Goal: Information Seeking & Learning: Check status

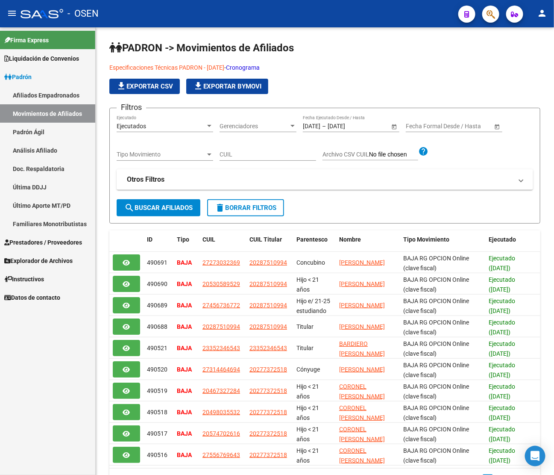
click at [488, 16] on icon "button" at bounding box center [491, 14] width 9 height 10
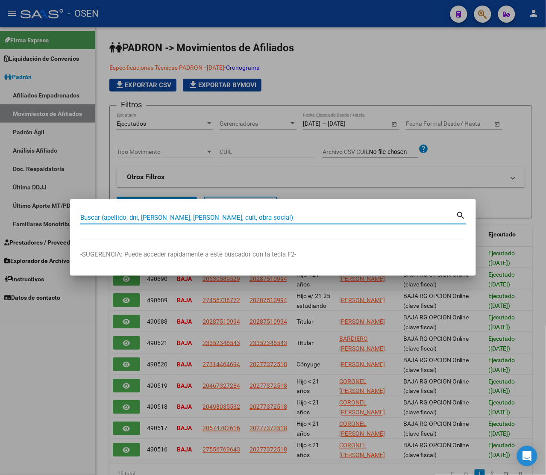
click at [109, 218] on input "Buscar (apellido, dni, [PERSON_NAME], [PERSON_NAME], cuit, obra social)" at bounding box center [268, 218] width 376 height 8
click at [129, 215] on input "Buscar (apellido, dni, [PERSON_NAME], [PERSON_NAME], cuit, obra social)" at bounding box center [268, 218] width 376 height 8
paste input "20412345348"
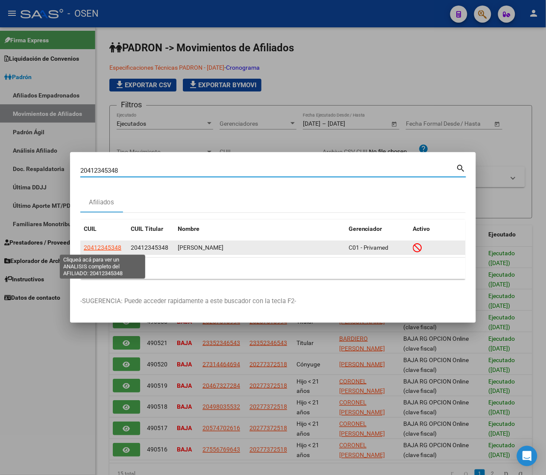
click at [96, 247] on span "20412345348" at bounding box center [103, 247] width 38 height 7
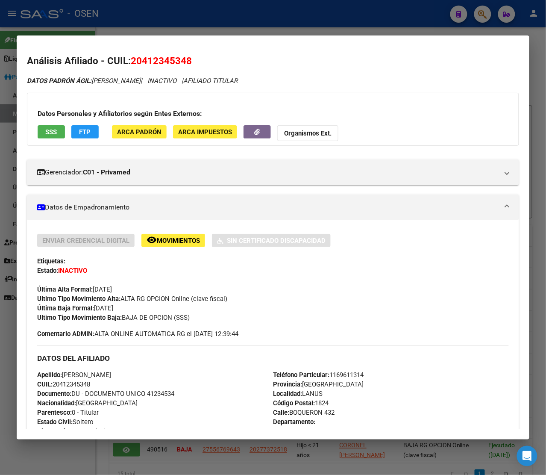
click at [45, 132] on button "SSS" at bounding box center [51, 131] width 27 height 13
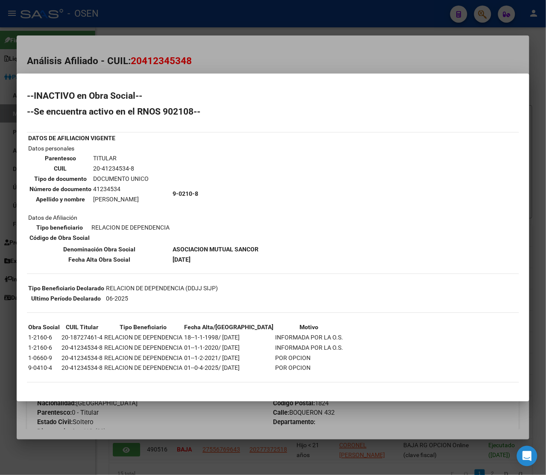
click at [246, 20] on div at bounding box center [273, 237] width 546 height 475
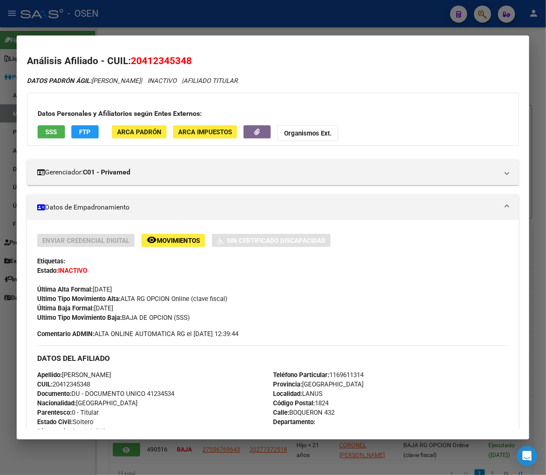
click at [218, 9] on div at bounding box center [273, 237] width 546 height 475
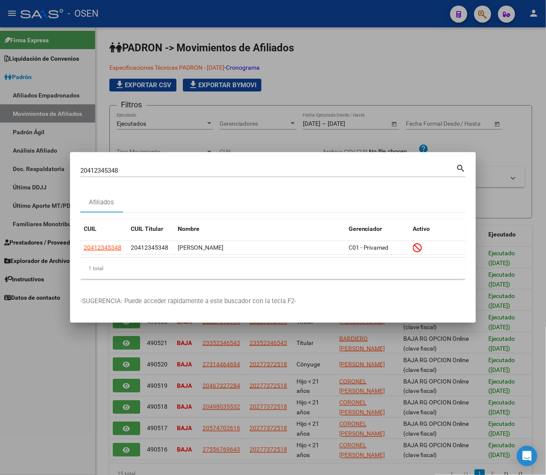
click at [124, 169] on input "20412345348" at bounding box center [268, 171] width 376 height 8
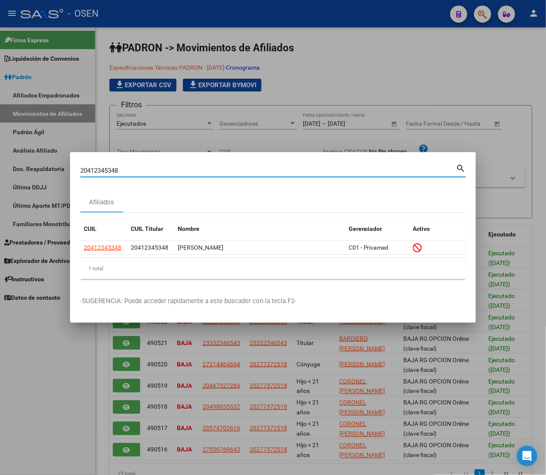
paste input "343026405"
type input "20343026405"
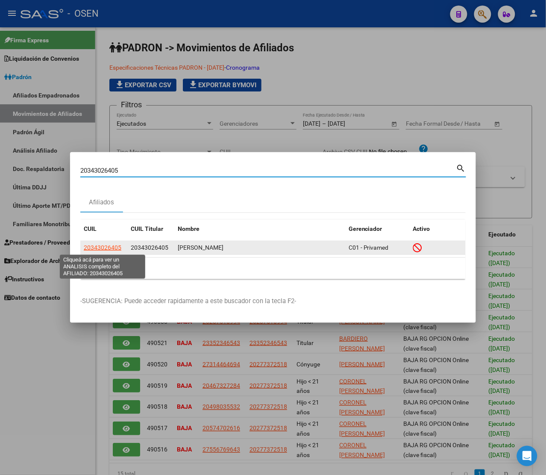
click at [103, 248] on span "20343026405" at bounding box center [103, 247] width 38 height 7
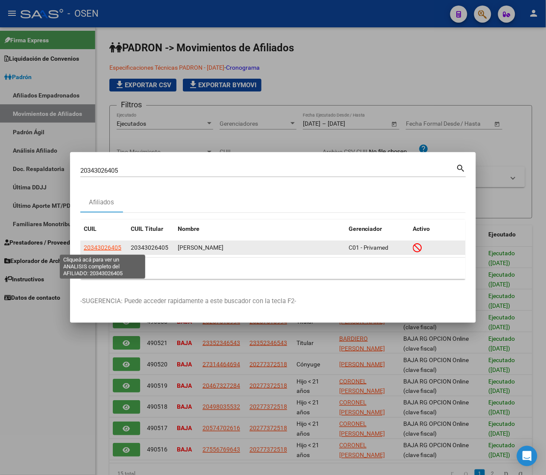
type textarea "20343026405"
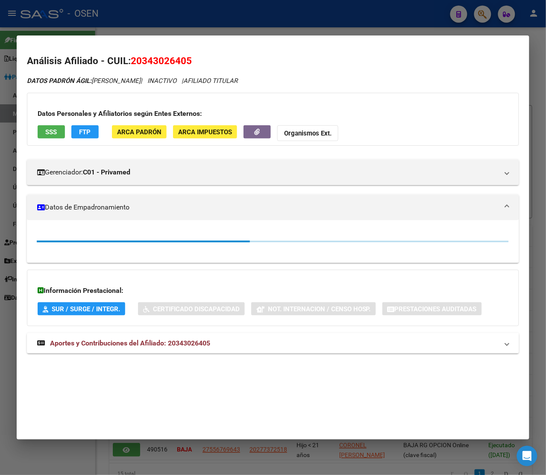
click at [58, 136] on button "SSS" at bounding box center [51, 131] width 27 height 13
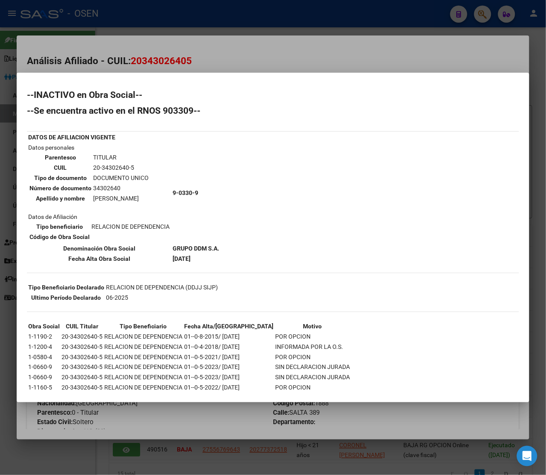
click at [242, 25] on div at bounding box center [273, 237] width 546 height 475
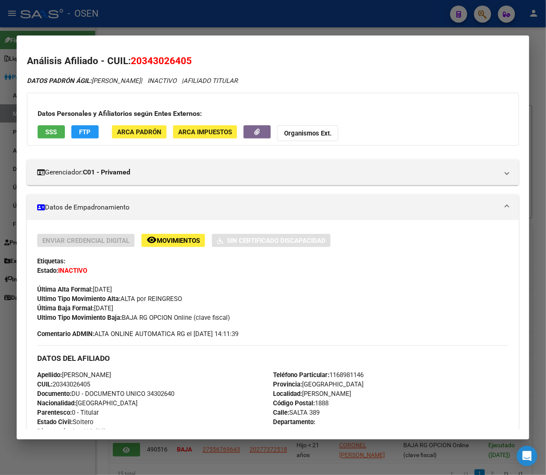
click at [236, 24] on div at bounding box center [273, 237] width 546 height 475
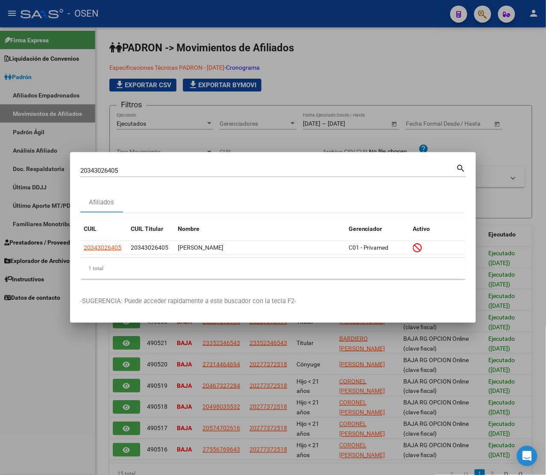
click at [129, 171] on input "20343026405" at bounding box center [268, 171] width 376 height 8
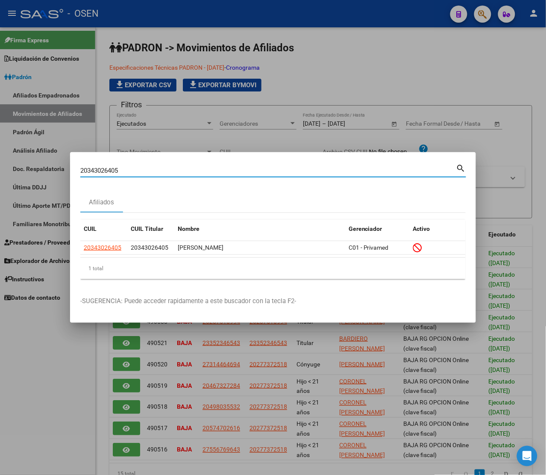
paste input "9325676"
type input "20349325676"
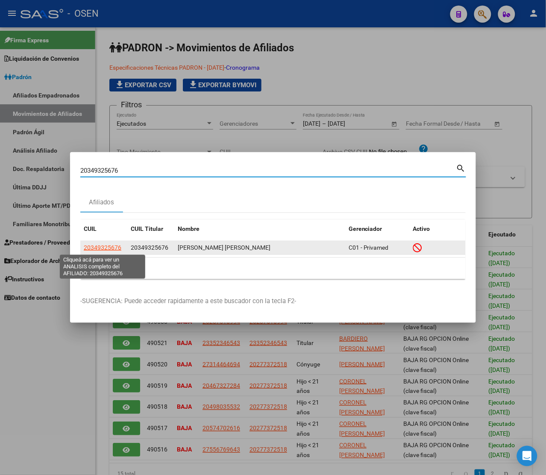
click at [108, 244] on span "20349325676" at bounding box center [103, 247] width 38 height 7
type textarea "20349325676"
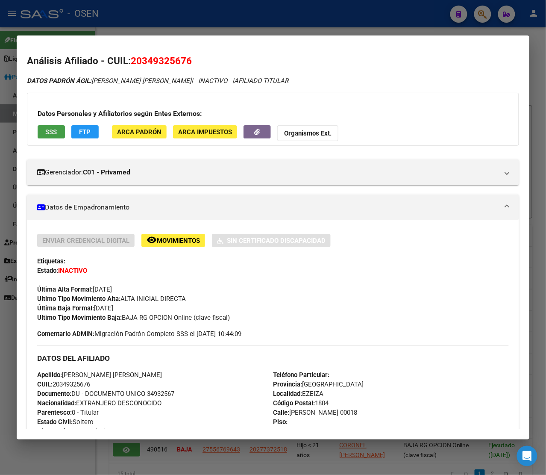
click at [49, 135] on span "SSS" at bounding box center [52, 132] width 12 height 8
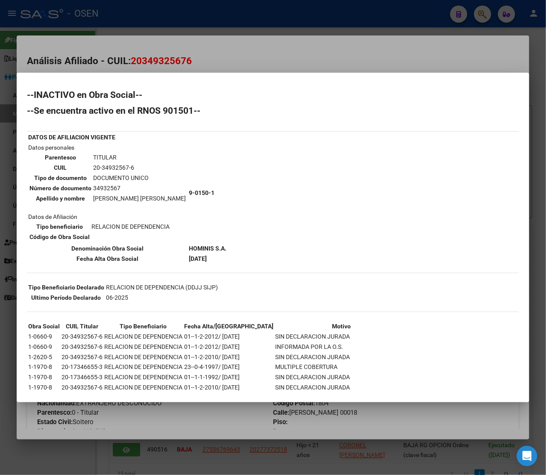
drag, startPoint x: 179, startPoint y: 12, endPoint x: 176, endPoint y: 58, distance: 45.8
click at [179, 13] on div at bounding box center [273, 237] width 546 height 475
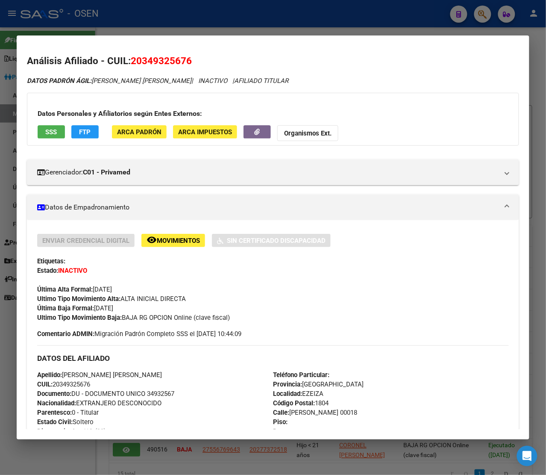
click at [181, 16] on div at bounding box center [273, 237] width 546 height 475
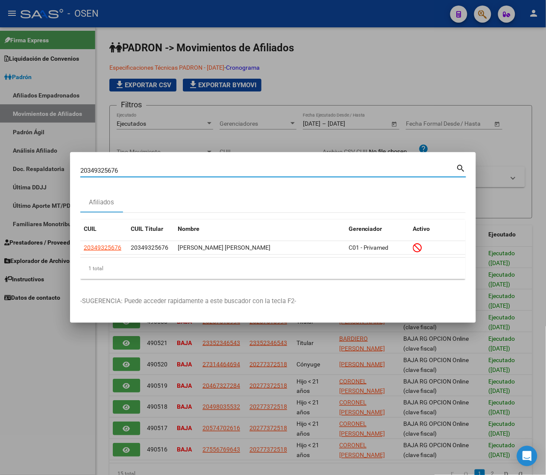
click at [126, 169] on input "20349325676" at bounding box center [268, 171] width 376 height 8
click at [125, 169] on input "20349325676" at bounding box center [268, 171] width 376 height 8
paste input "7329467711"
type input "27329467711"
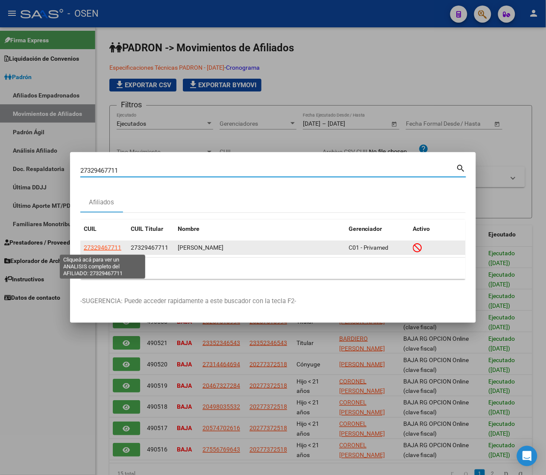
click at [99, 248] on span "27329467711" at bounding box center [103, 247] width 38 height 7
type textarea "27329467711"
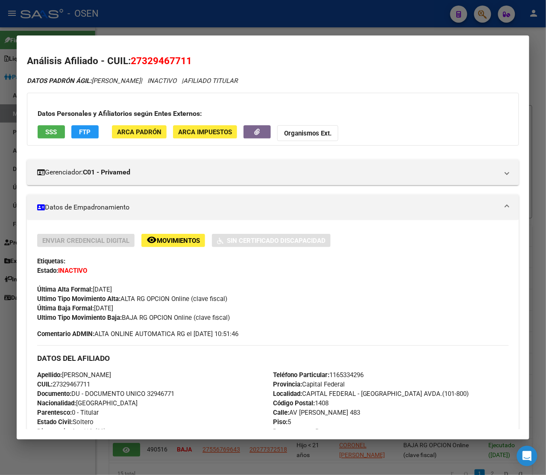
click at [52, 138] on button "SSS" at bounding box center [51, 131] width 27 height 13
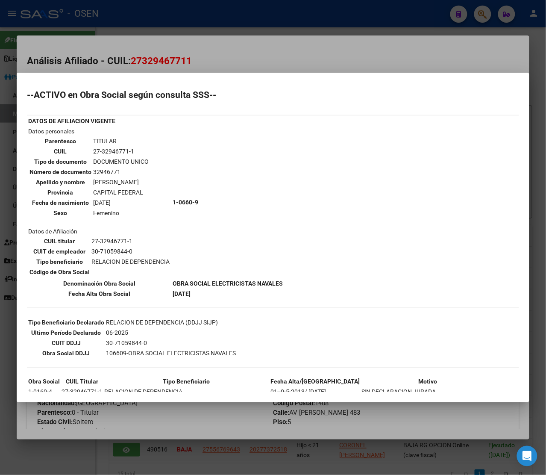
click at [221, 56] on div at bounding box center [273, 237] width 546 height 475
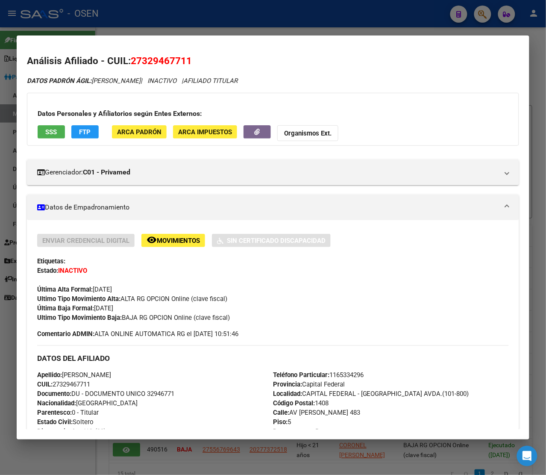
click at [264, 14] on div at bounding box center [273, 237] width 546 height 475
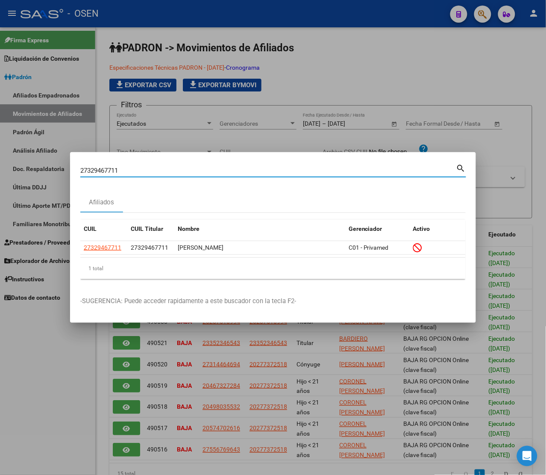
click at [174, 169] on input "27329467711" at bounding box center [268, 171] width 376 height 8
paste input
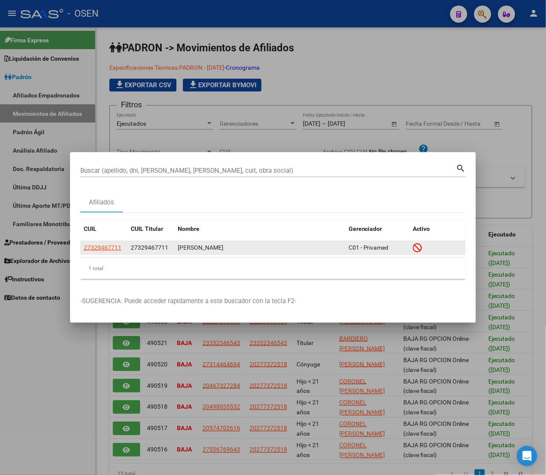
click at [94, 243] on datatable-body-cell "27329467711" at bounding box center [103, 247] width 47 height 13
click at [98, 248] on span "27329467711" at bounding box center [103, 247] width 38 height 7
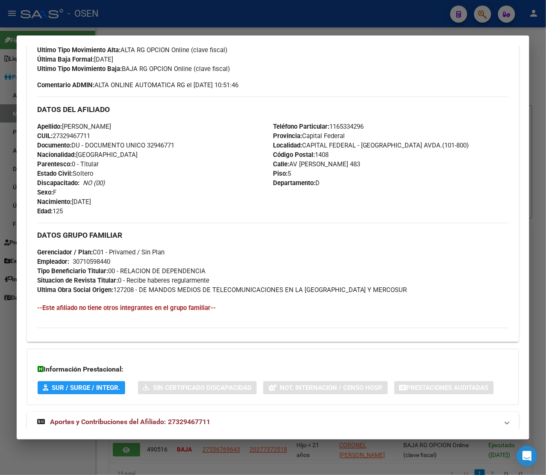
scroll to position [31, 0]
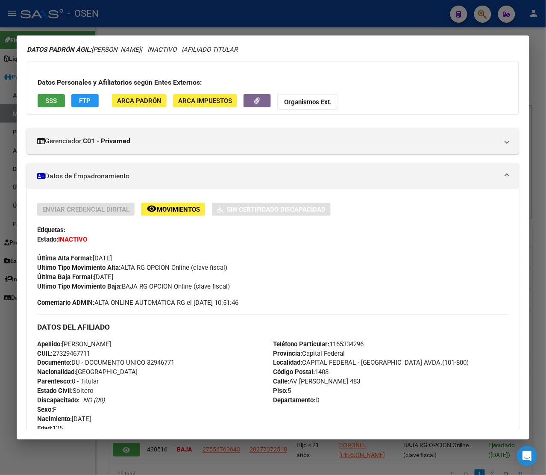
click at [47, 102] on span "SSS" at bounding box center [52, 101] width 12 height 8
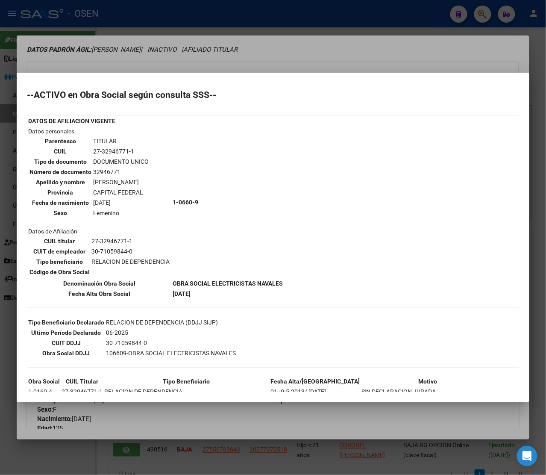
drag, startPoint x: 288, startPoint y: 26, endPoint x: 283, endPoint y: 44, distance: 17.6
click at [287, 26] on div at bounding box center [273, 237] width 546 height 475
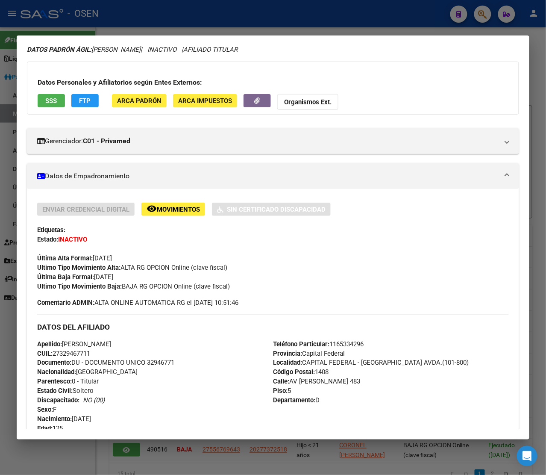
click at [234, 24] on div at bounding box center [273, 237] width 546 height 475
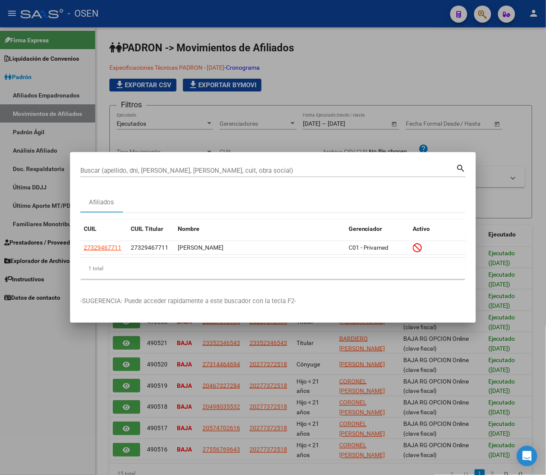
click at [129, 177] on div "Buscar (apellido, dni, [PERSON_NAME], [PERSON_NAME], cuit, obra social)" at bounding box center [268, 170] width 376 height 13
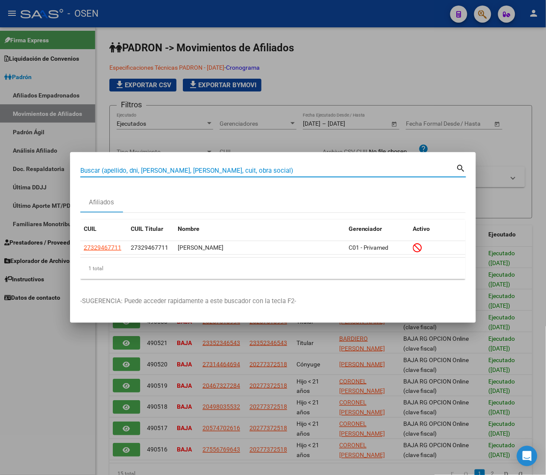
click at [128, 169] on input "Buscar (apellido, dni, [PERSON_NAME], [PERSON_NAME], cuit, obra social)" at bounding box center [268, 171] width 376 height 8
paste input "20402541890"
type input "20402541890"
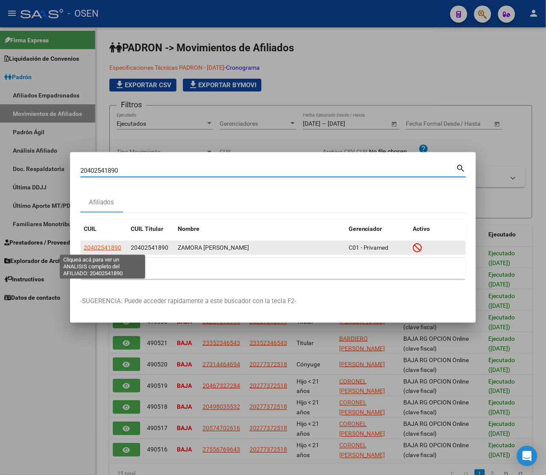
click at [96, 248] on span "20402541890" at bounding box center [103, 247] width 38 height 7
type textarea "20402541890"
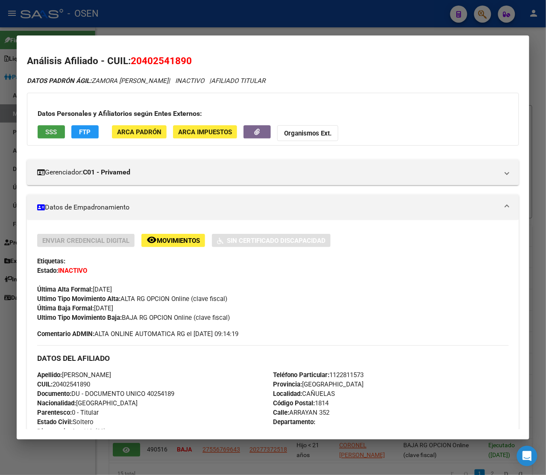
click at [47, 126] on button "SSS" at bounding box center [51, 131] width 27 height 13
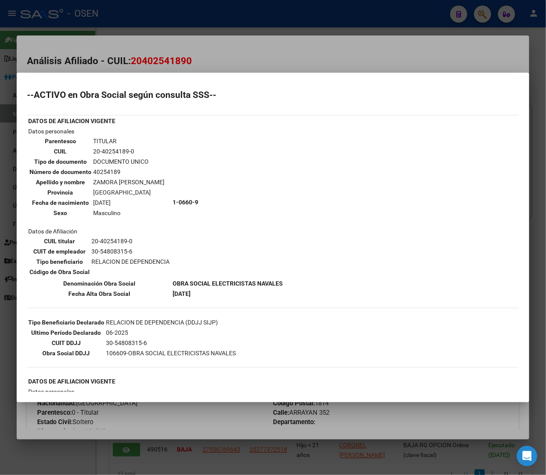
drag, startPoint x: 150, startPoint y: 24, endPoint x: 150, endPoint y: 35, distance: 11.5
click at [150, 24] on div at bounding box center [273, 237] width 546 height 475
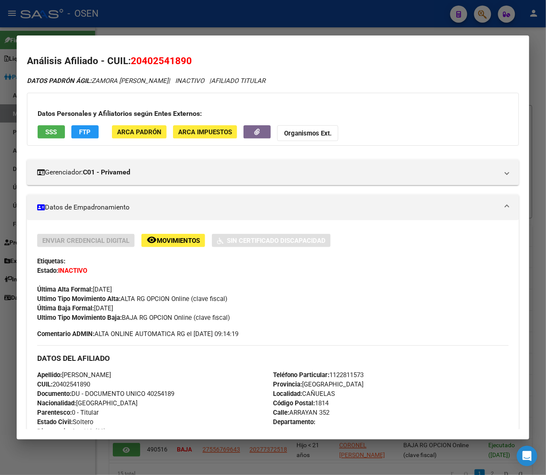
click at [150, 22] on div at bounding box center [273, 237] width 546 height 475
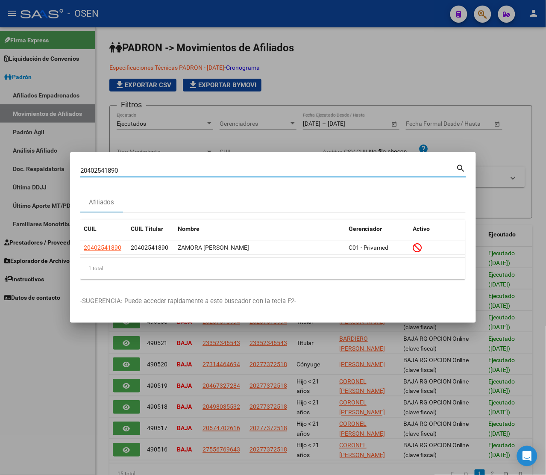
click at [120, 170] on input "20402541890" at bounding box center [268, 171] width 376 height 8
paste input "7216244732"
type input "27216244732"
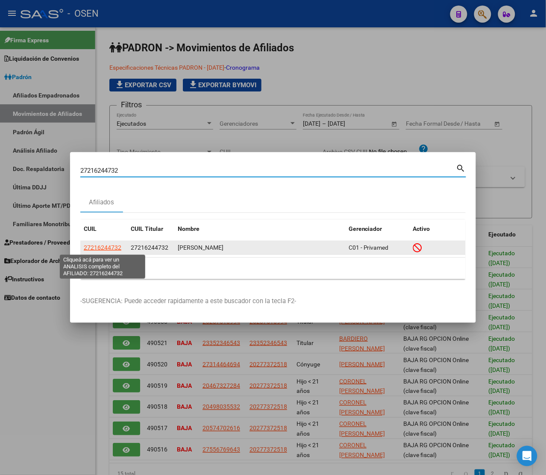
click at [99, 249] on span "27216244732" at bounding box center [103, 247] width 38 height 7
type textarea "27216244732"
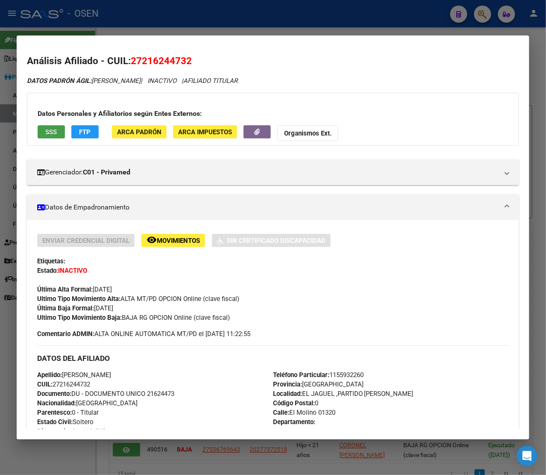
click at [58, 133] on button "SSS" at bounding box center [51, 131] width 27 height 13
